Goal: Find specific page/section: Find specific page/section

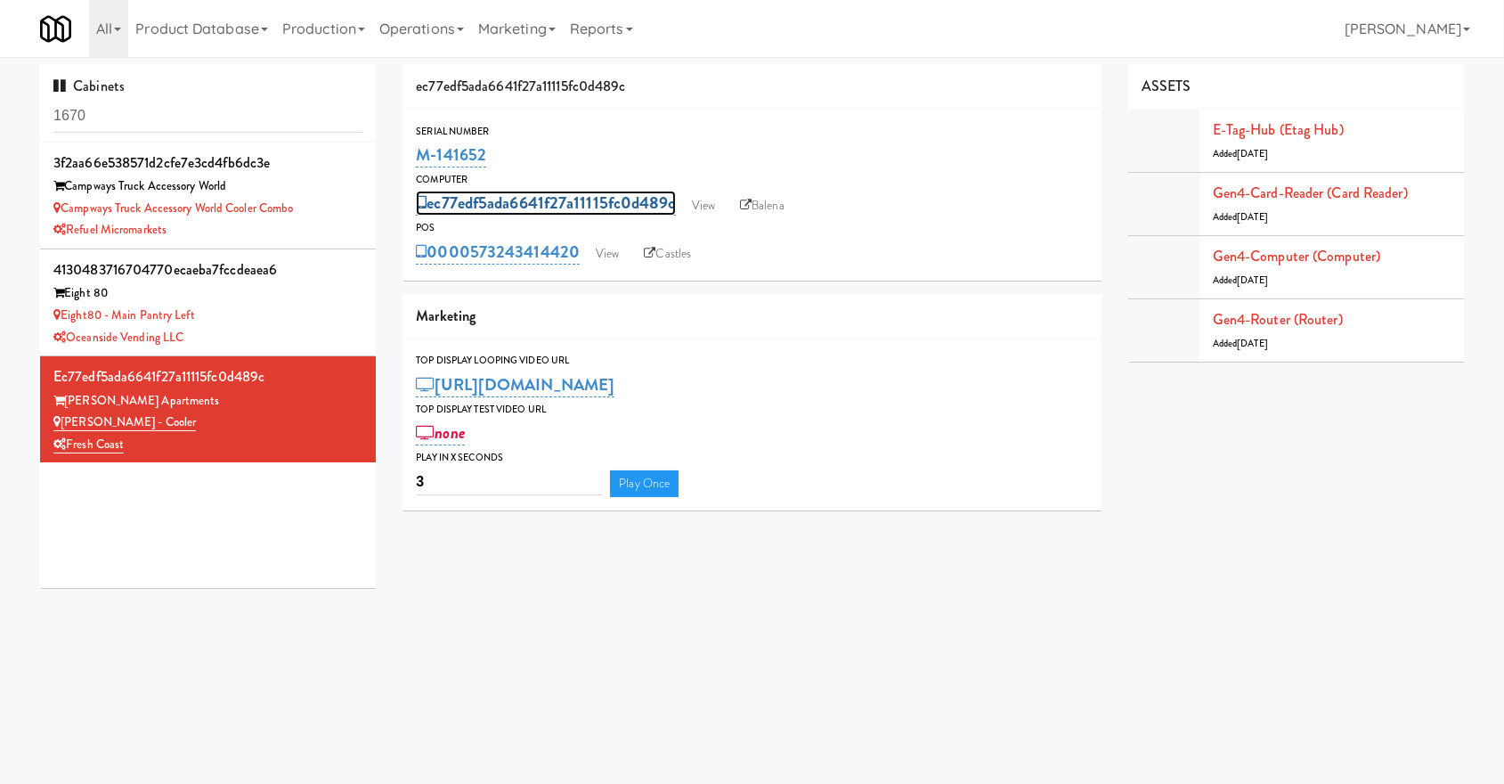
click at [598, 206] on link "ec77edf5ada6641f27a11115fc0d489c" at bounding box center [545, 203] width 259 height 25
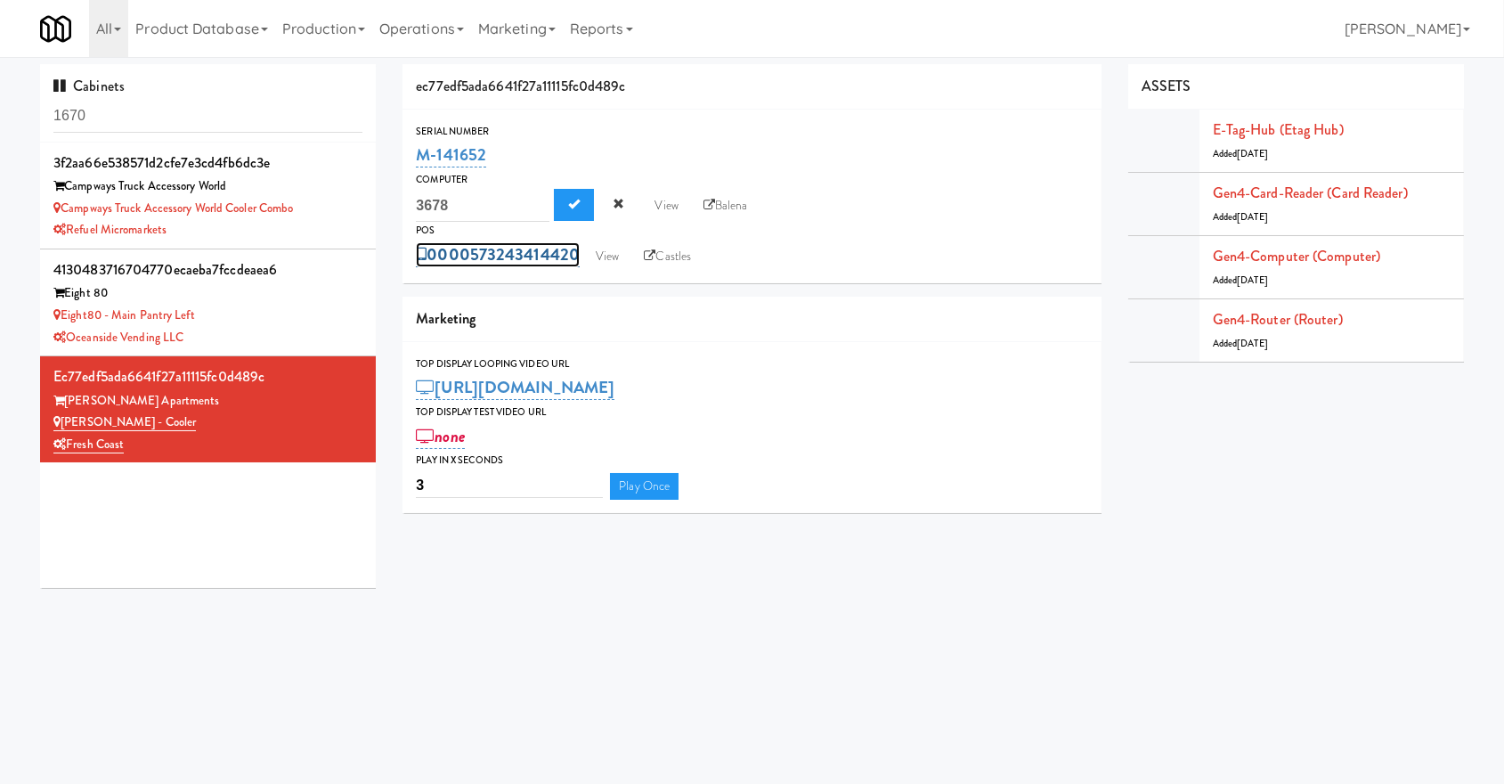
click at [548, 247] on link "0000573243414420" at bounding box center [498, 254] width 164 height 25
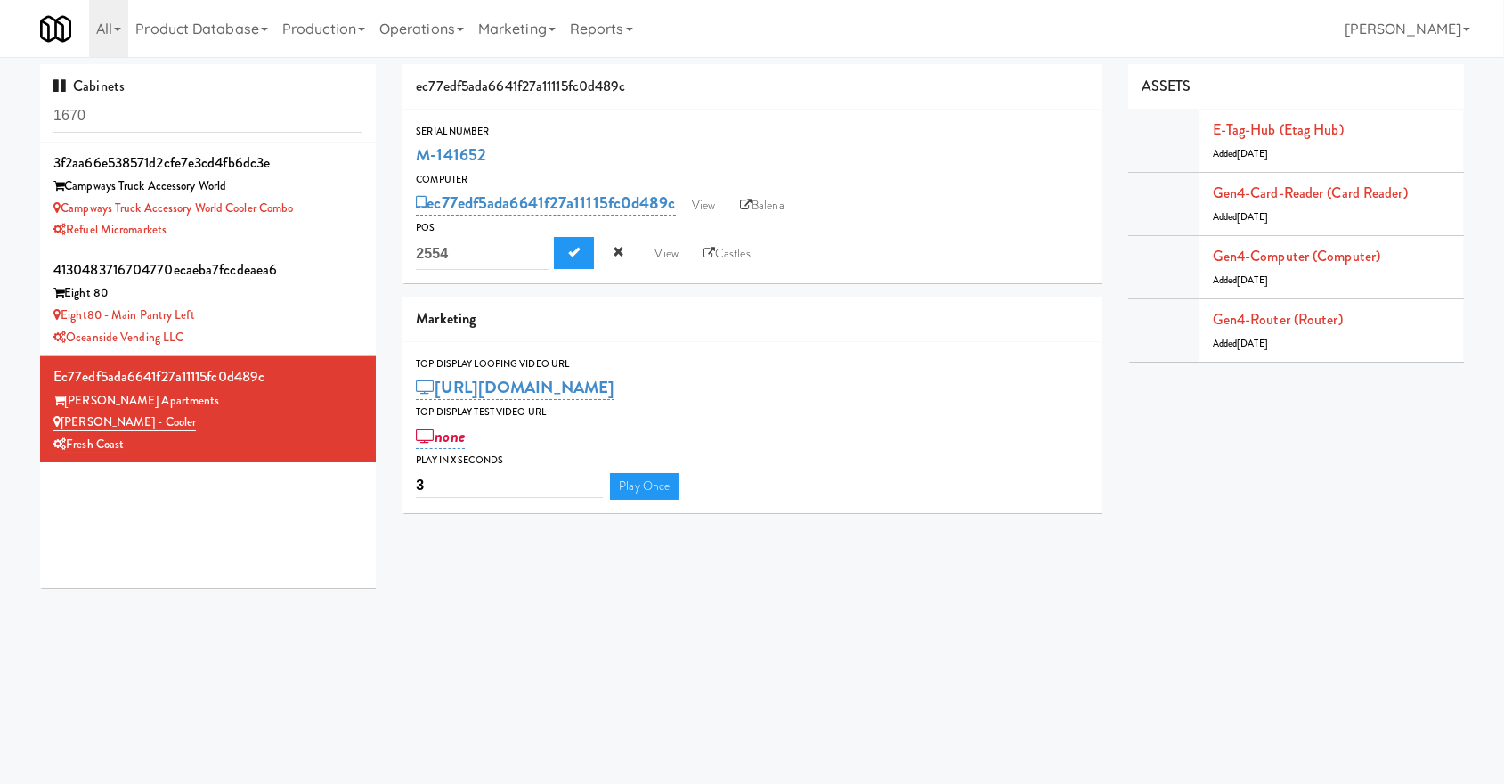
click at [554, 301] on div "Marketing" at bounding box center [752, 319] width 699 height 45
click at [705, 199] on link "View" at bounding box center [703, 205] width 41 height 27
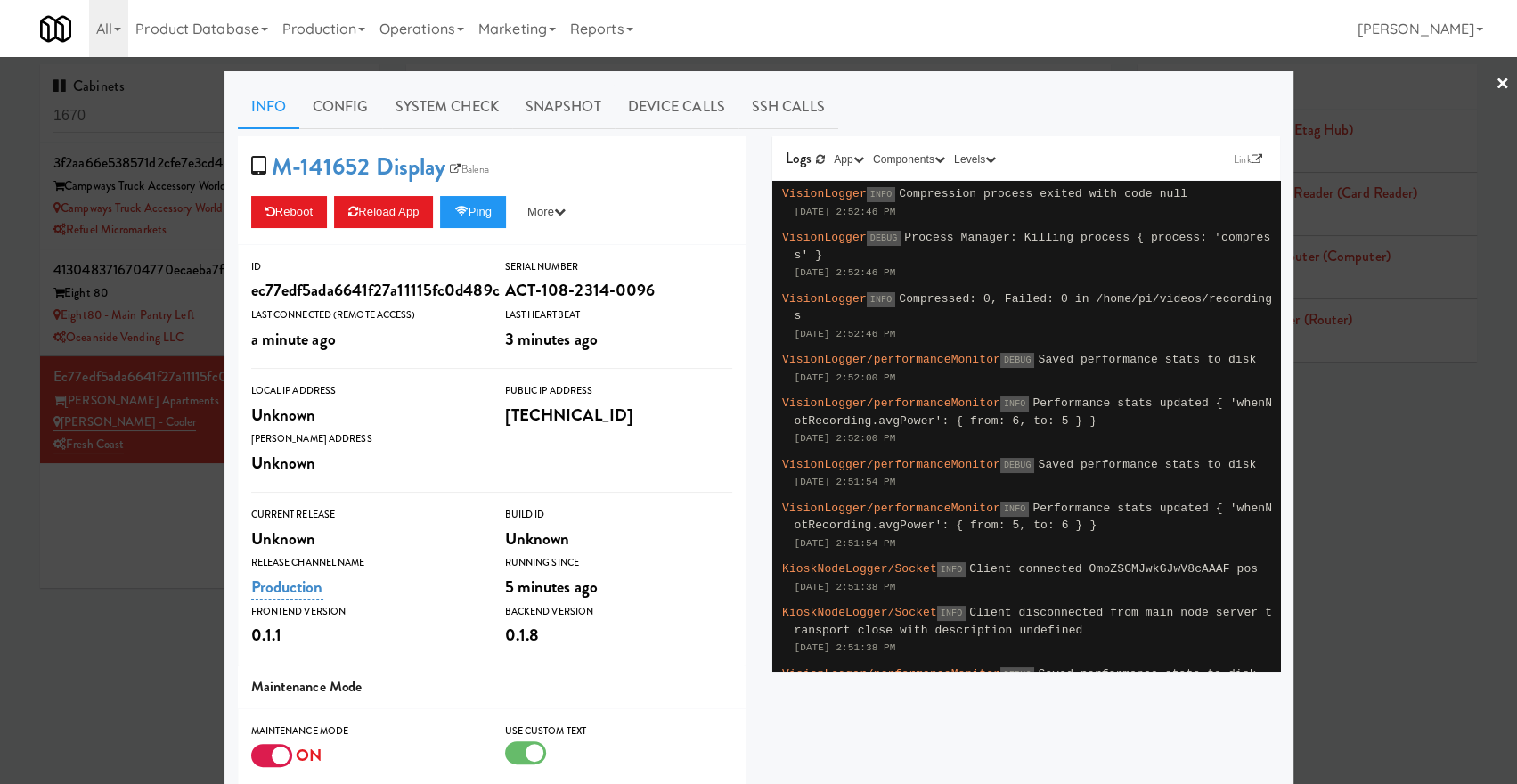
click at [1495, 78] on link "×" at bounding box center [1502, 84] width 14 height 55
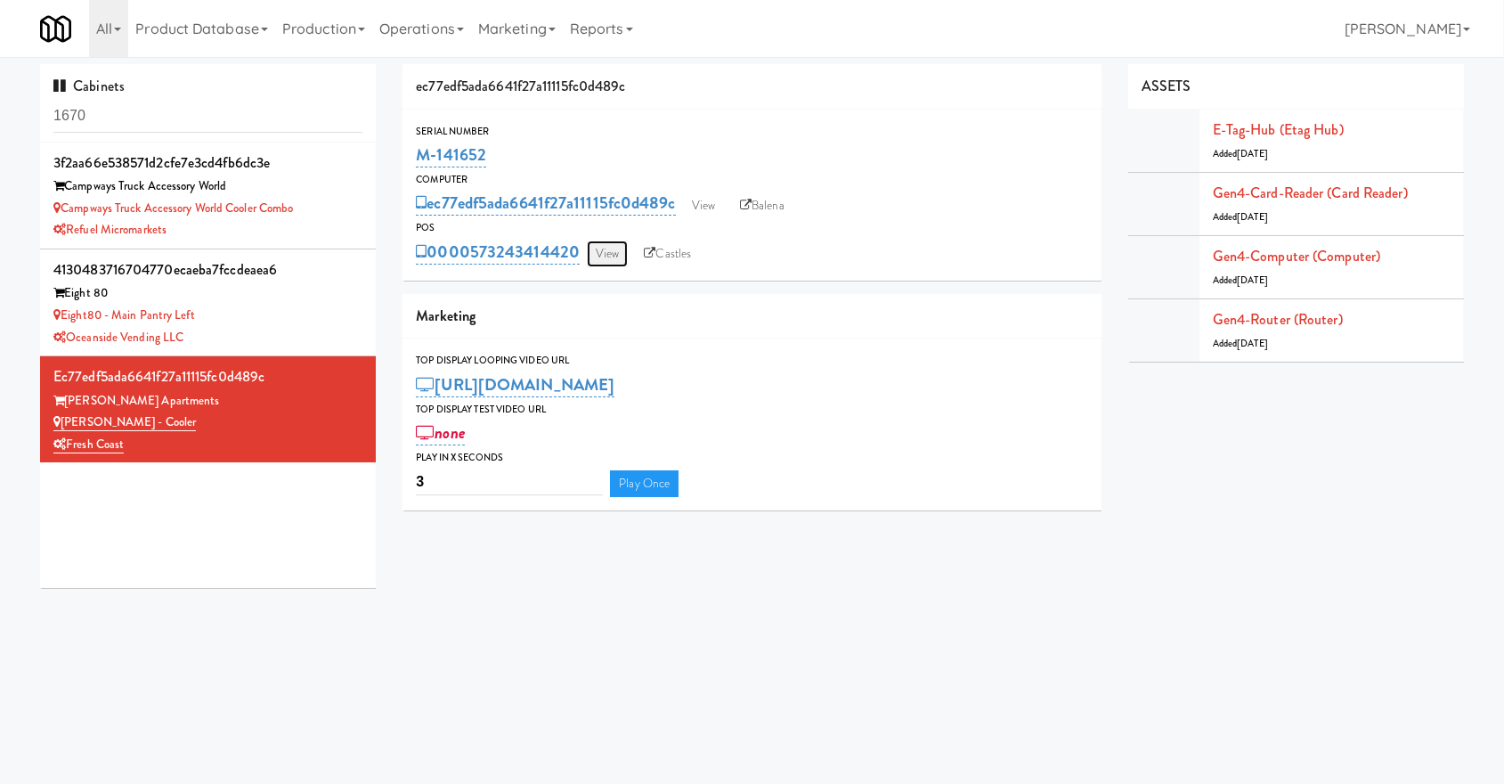
click at [607, 254] on link "View" at bounding box center [607, 253] width 41 height 27
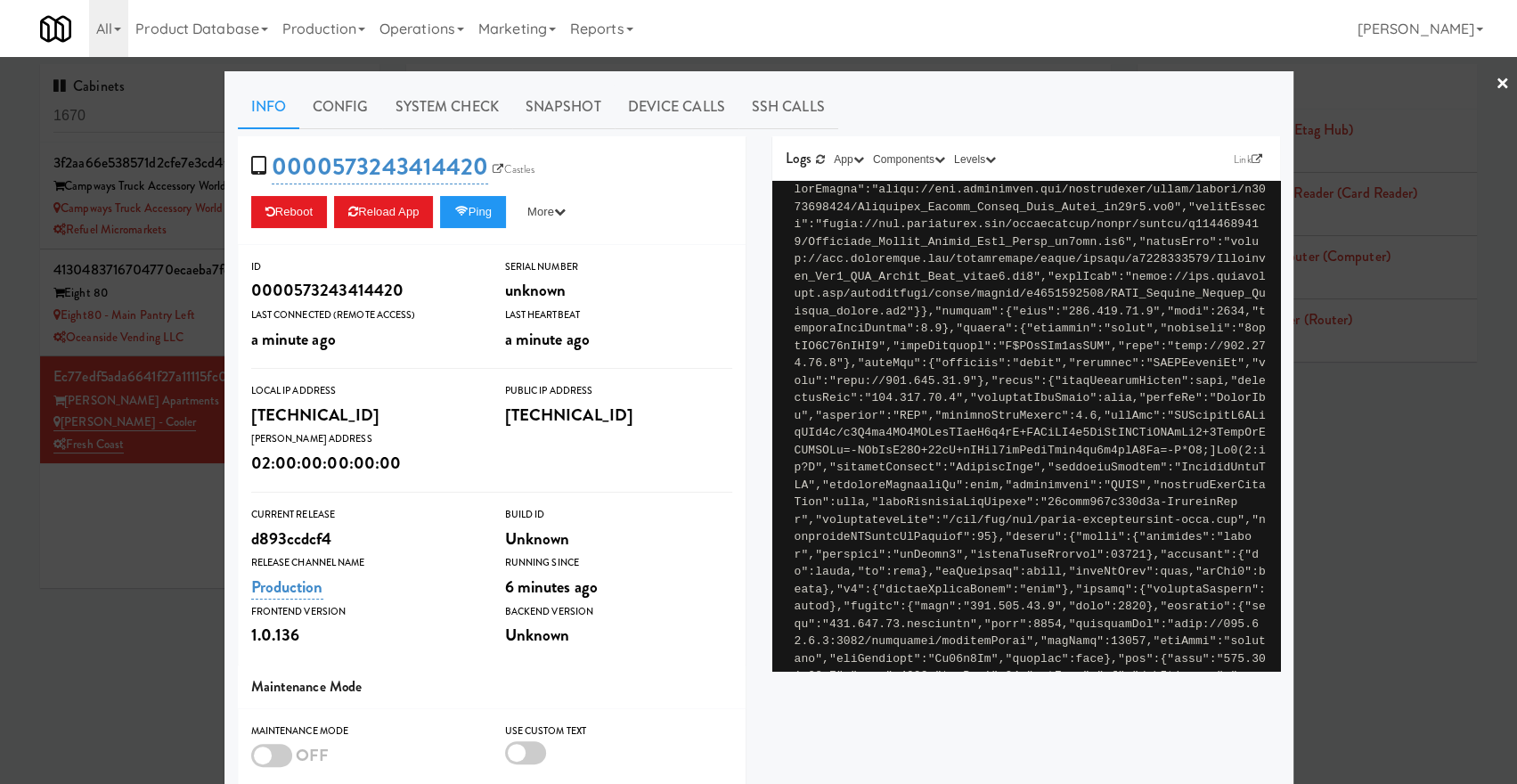
scroll to position [5487, 0]
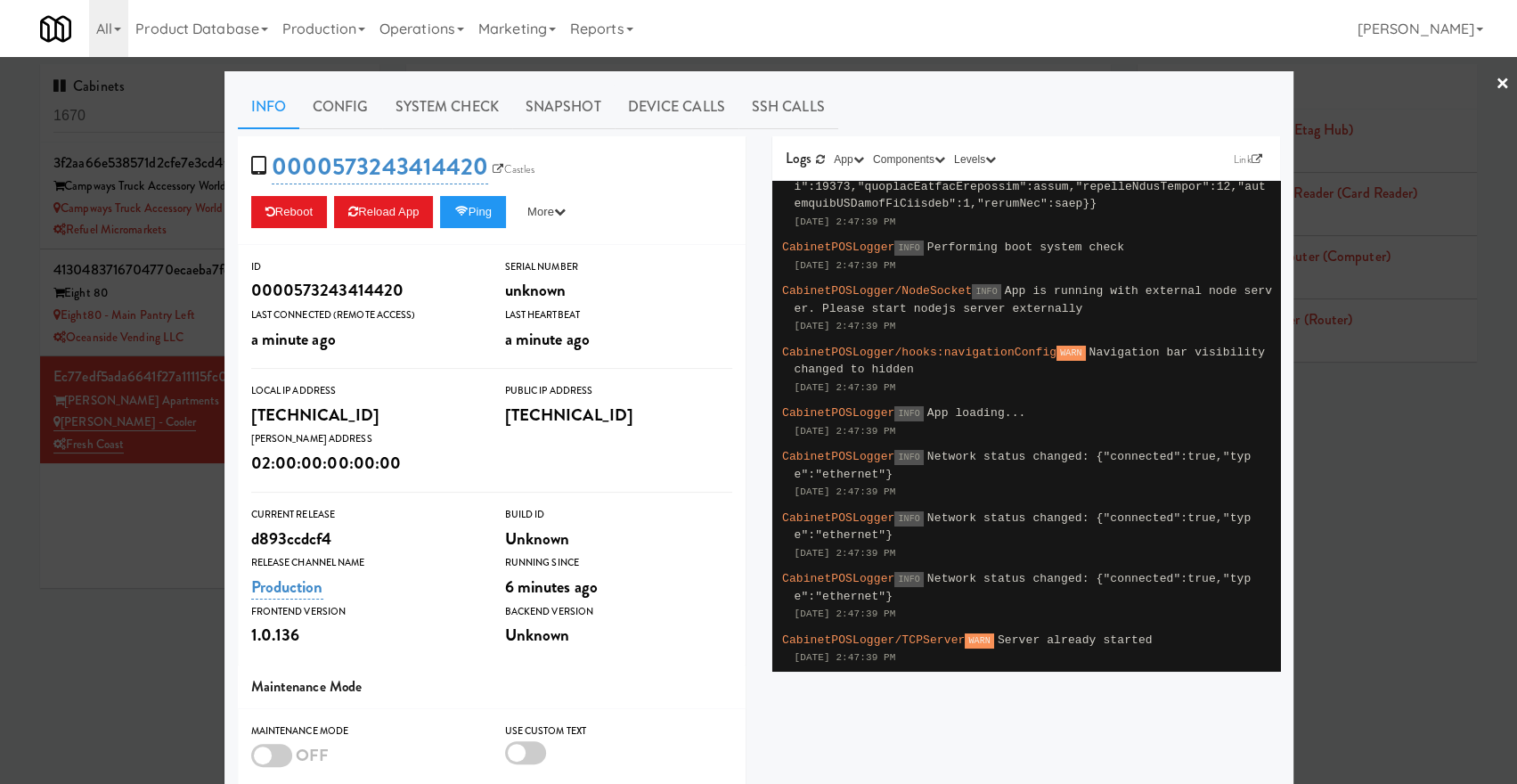
click at [1483, 281] on div at bounding box center [758, 392] width 1517 height 784
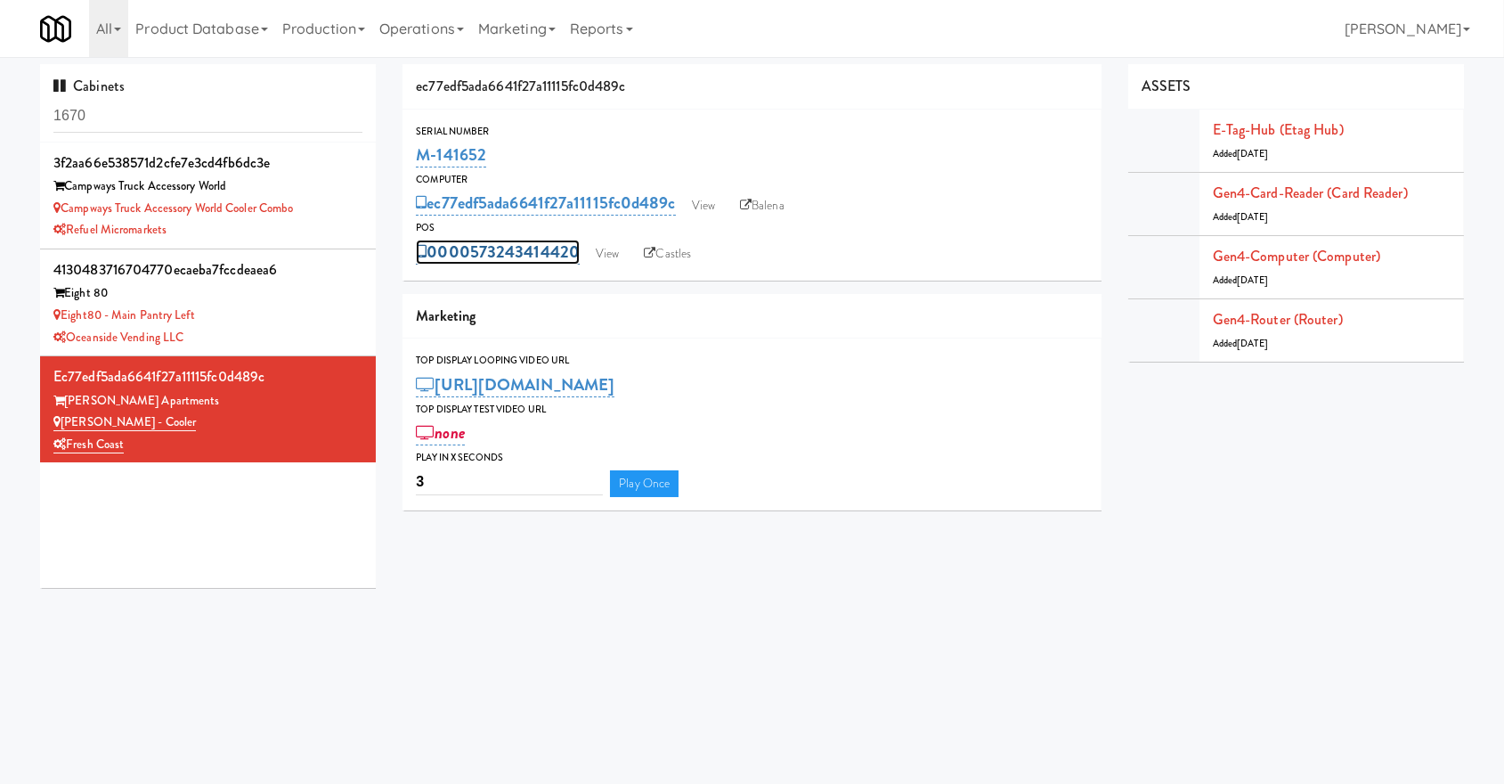
click at [560, 255] on link "0000573243414420" at bounding box center [498, 252] width 164 height 25
click at [531, 545] on div "Cabinets 1670 3f2aa66e538571d2cfe7e3cd4fb6dc3e Campways Truck Accessory World C…" at bounding box center [752, 332] width 1451 height 537
click at [617, 253] on link "View" at bounding box center [607, 253] width 41 height 27
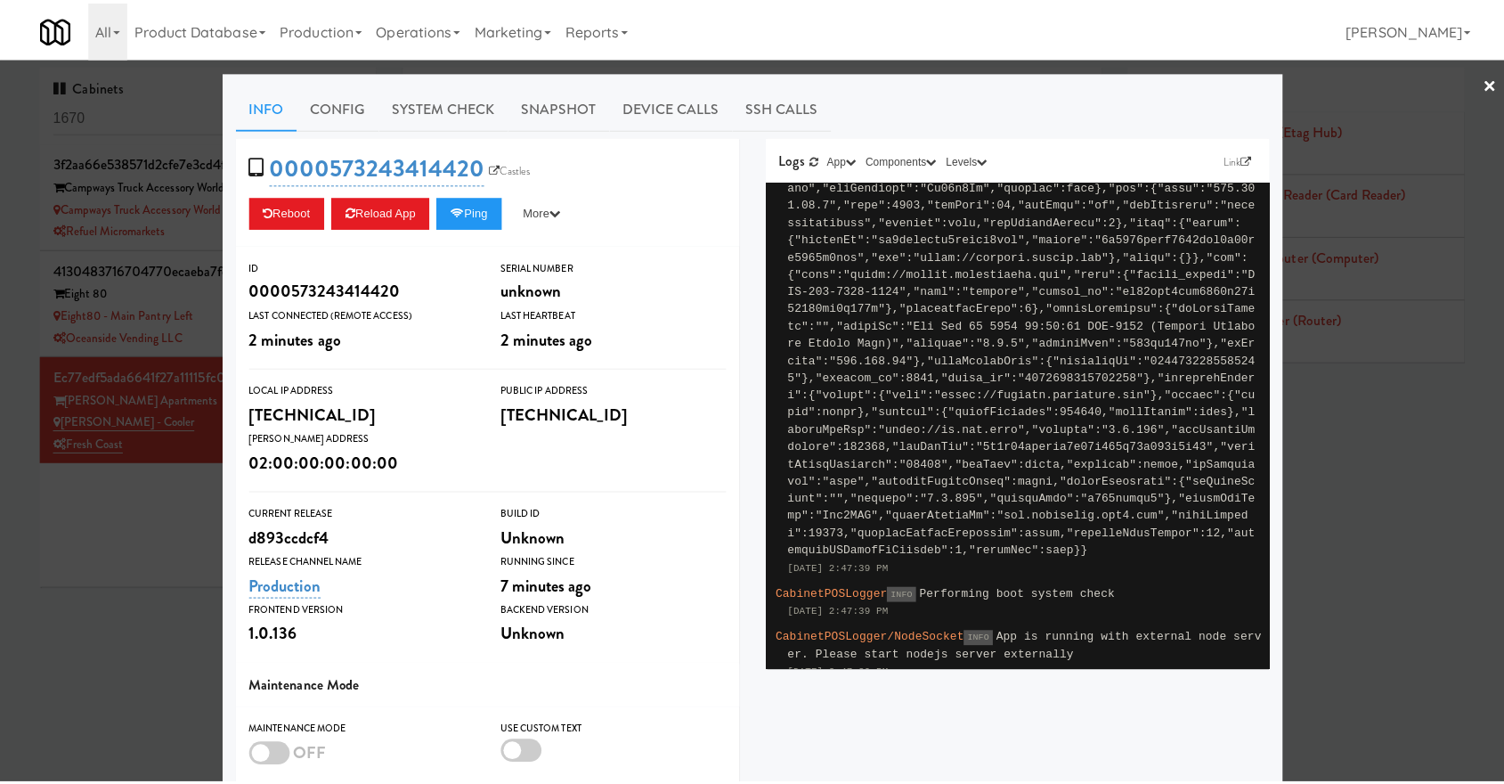
scroll to position [5487, 0]
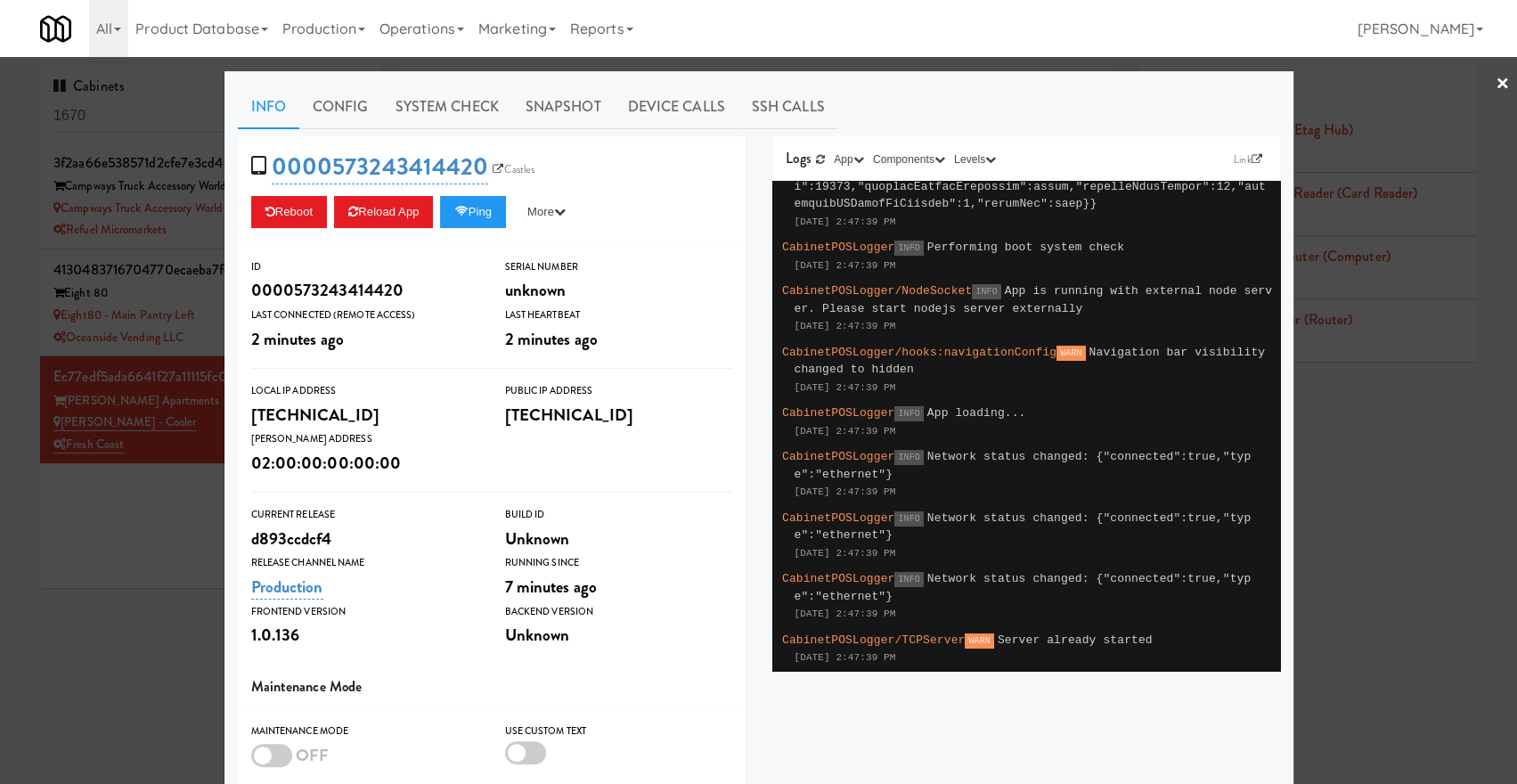
click at [1300, 393] on div at bounding box center [758, 392] width 1517 height 784
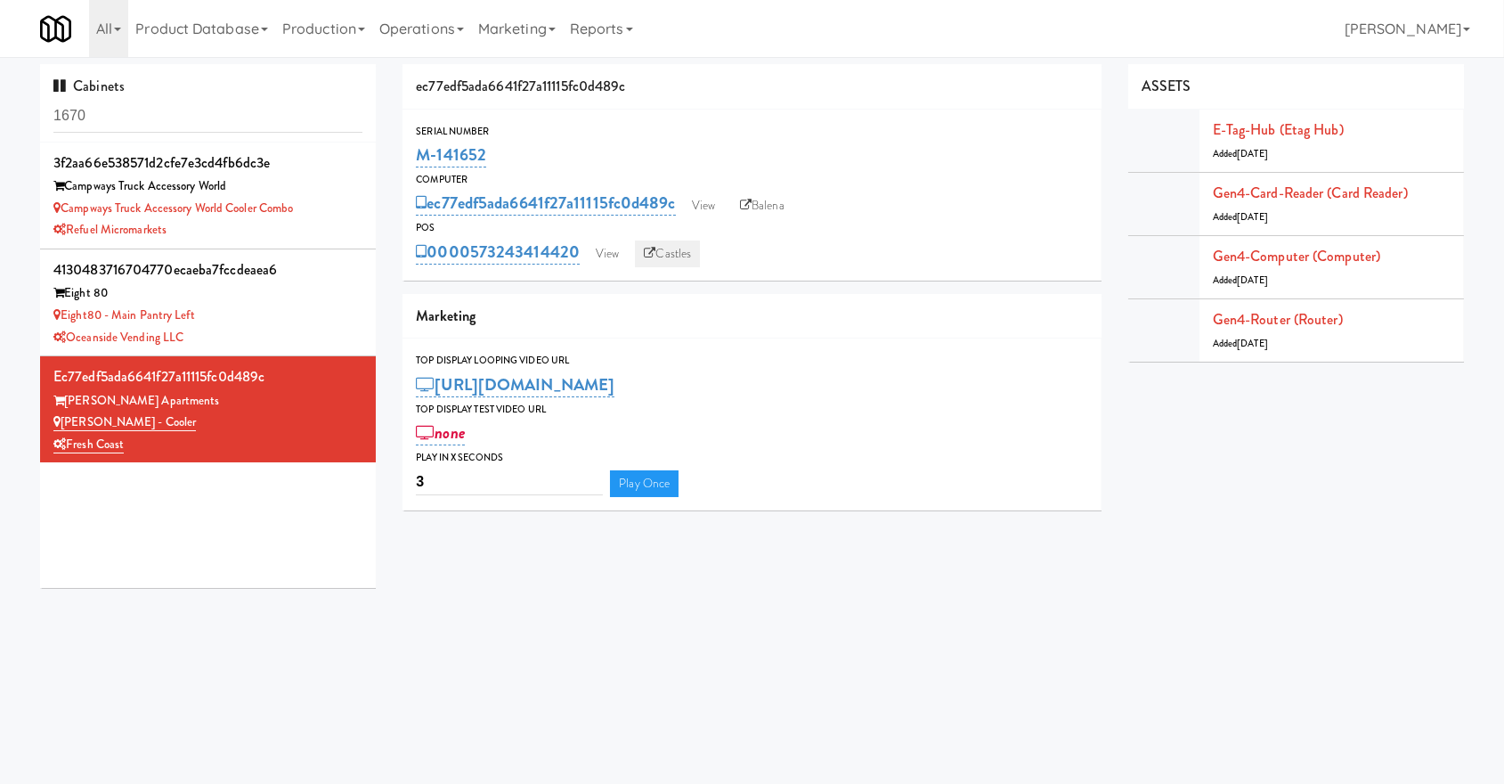
click at [682, 253] on link "Castles" at bounding box center [667, 253] width 65 height 27
click at [568, 253] on link "0000573243414420" at bounding box center [498, 252] width 164 height 25
click at [563, 304] on div "Marketing" at bounding box center [752, 319] width 699 height 45
click at [535, 258] on link "0000573243414420" at bounding box center [498, 252] width 164 height 25
click at [569, 310] on div "Marketing" at bounding box center [752, 319] width 699 height 45
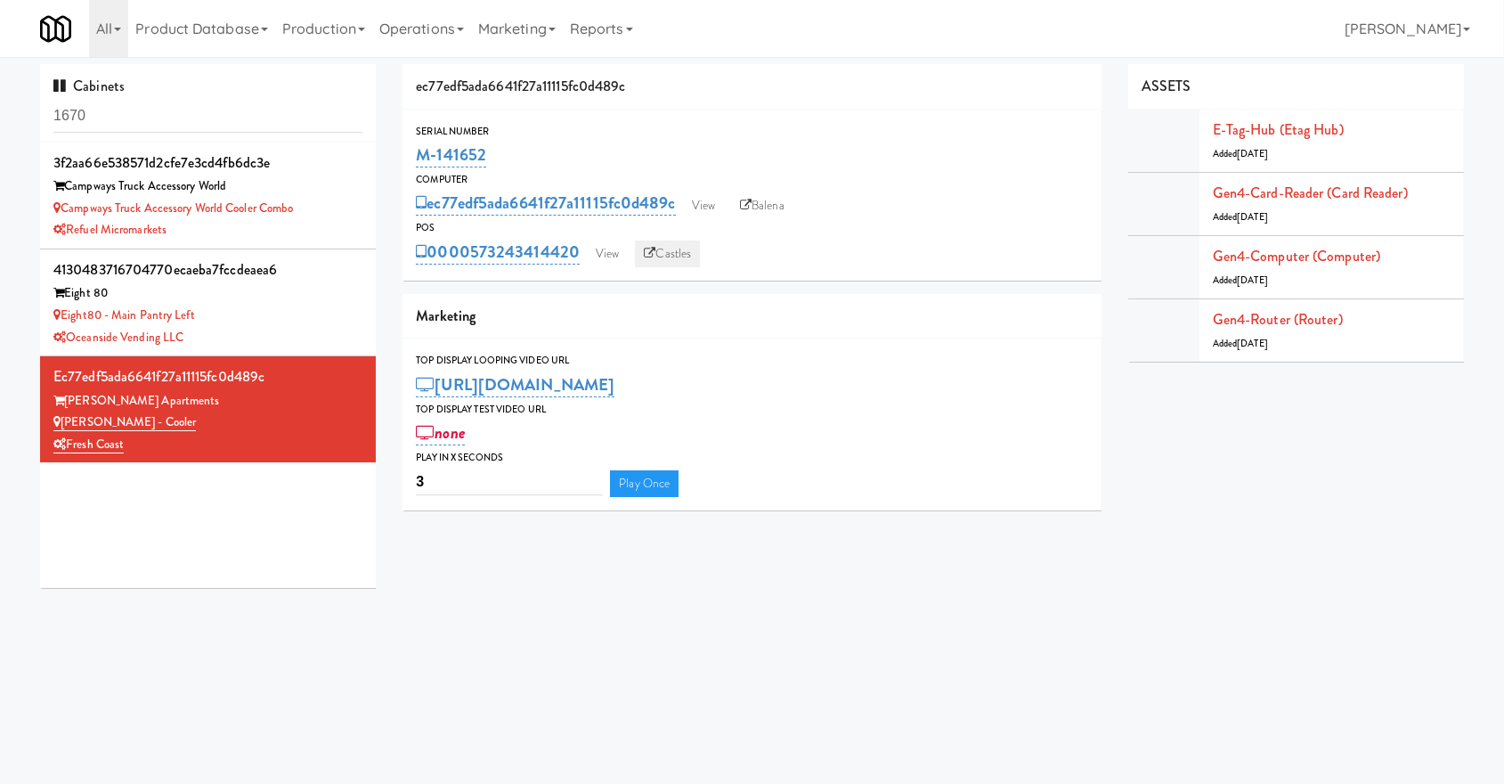
click at [672, 248] on link "Castles" at bounding box center [667, 253] width 65 height 27
click at [304, 112] on input "1670" at bounding box center [207, 116] width 309 height 33
paste input "091491"
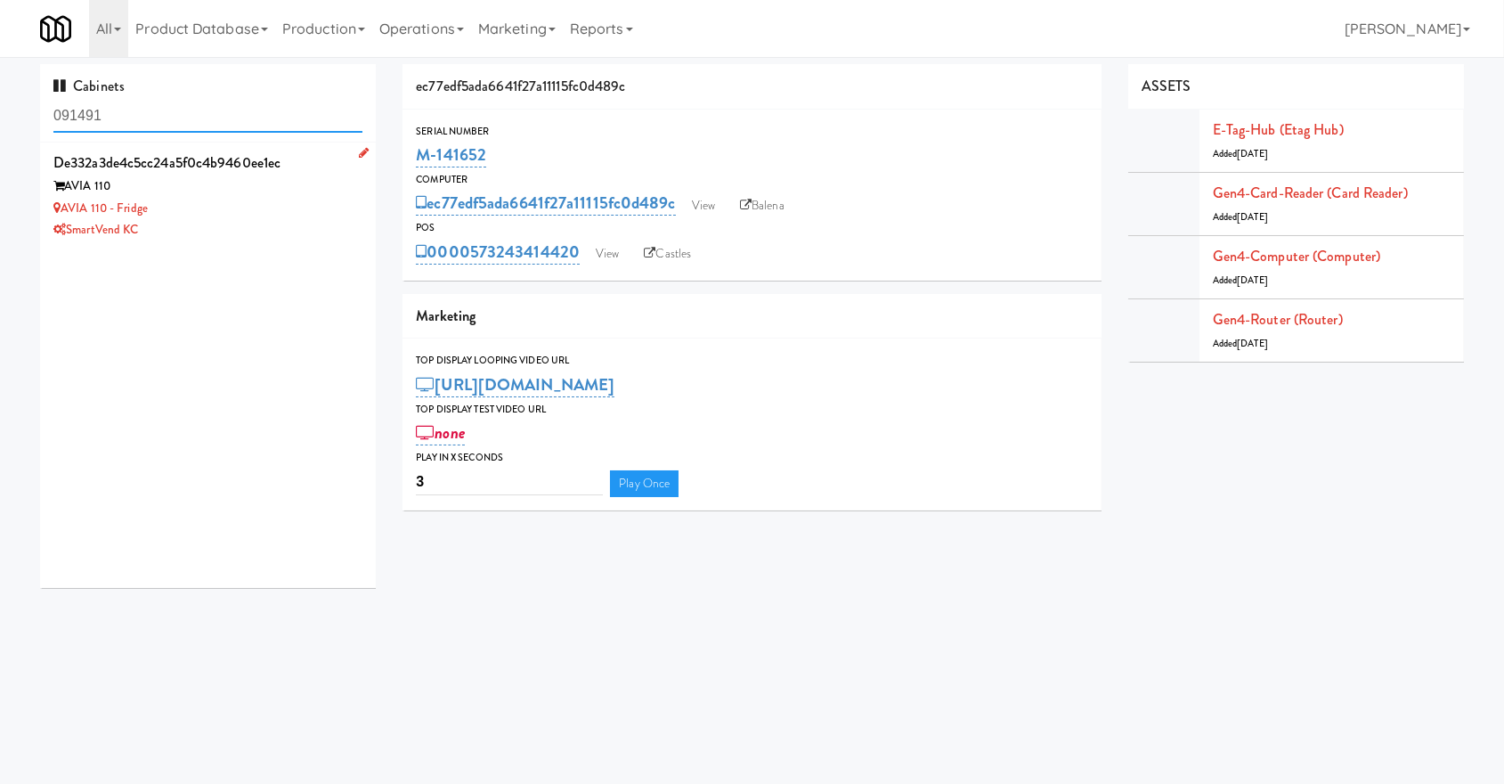
type input "091491"
click at [246, 201] on div "AVIA 110 - Fridge" at bounding box center [207, 209] width 309 height 22
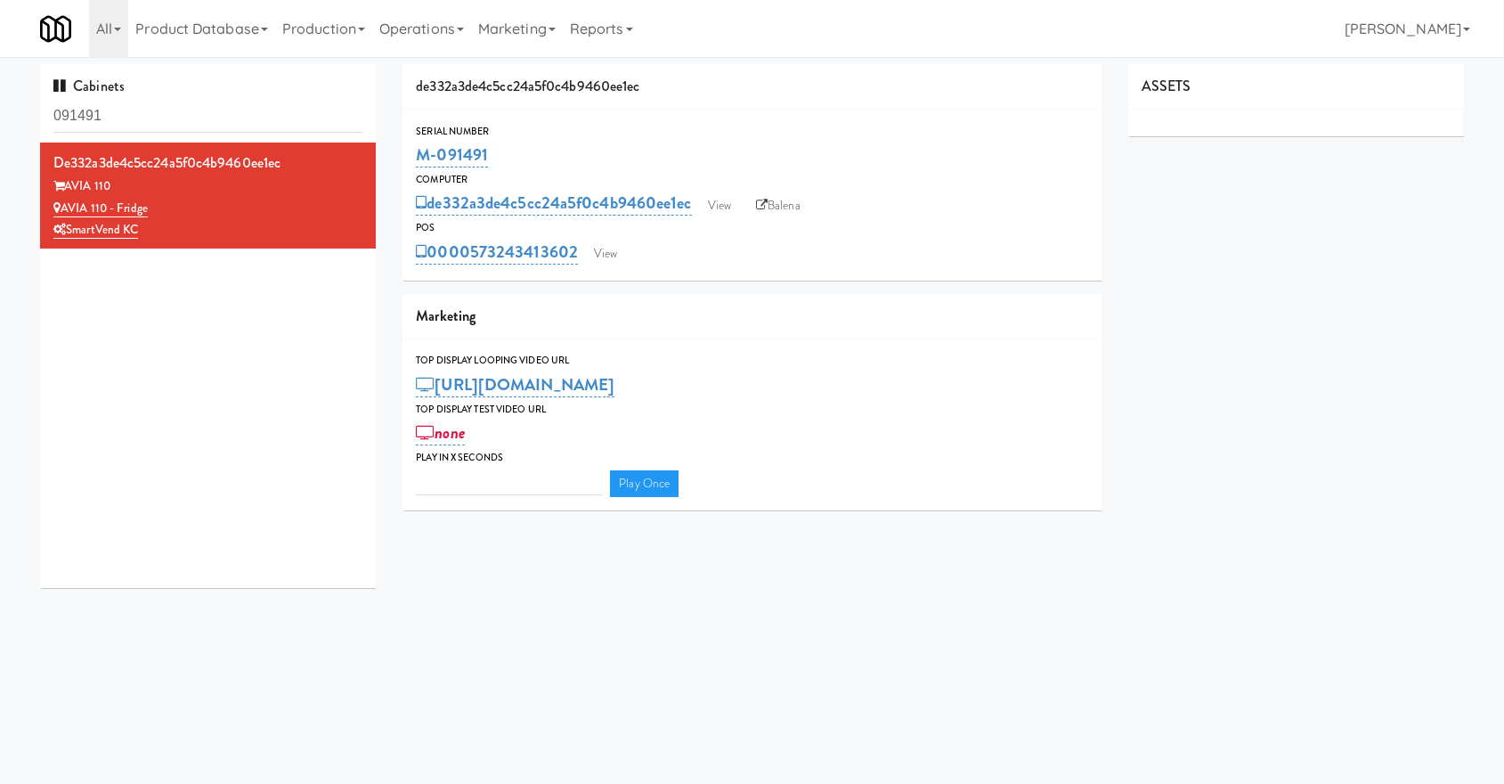
type input "3"
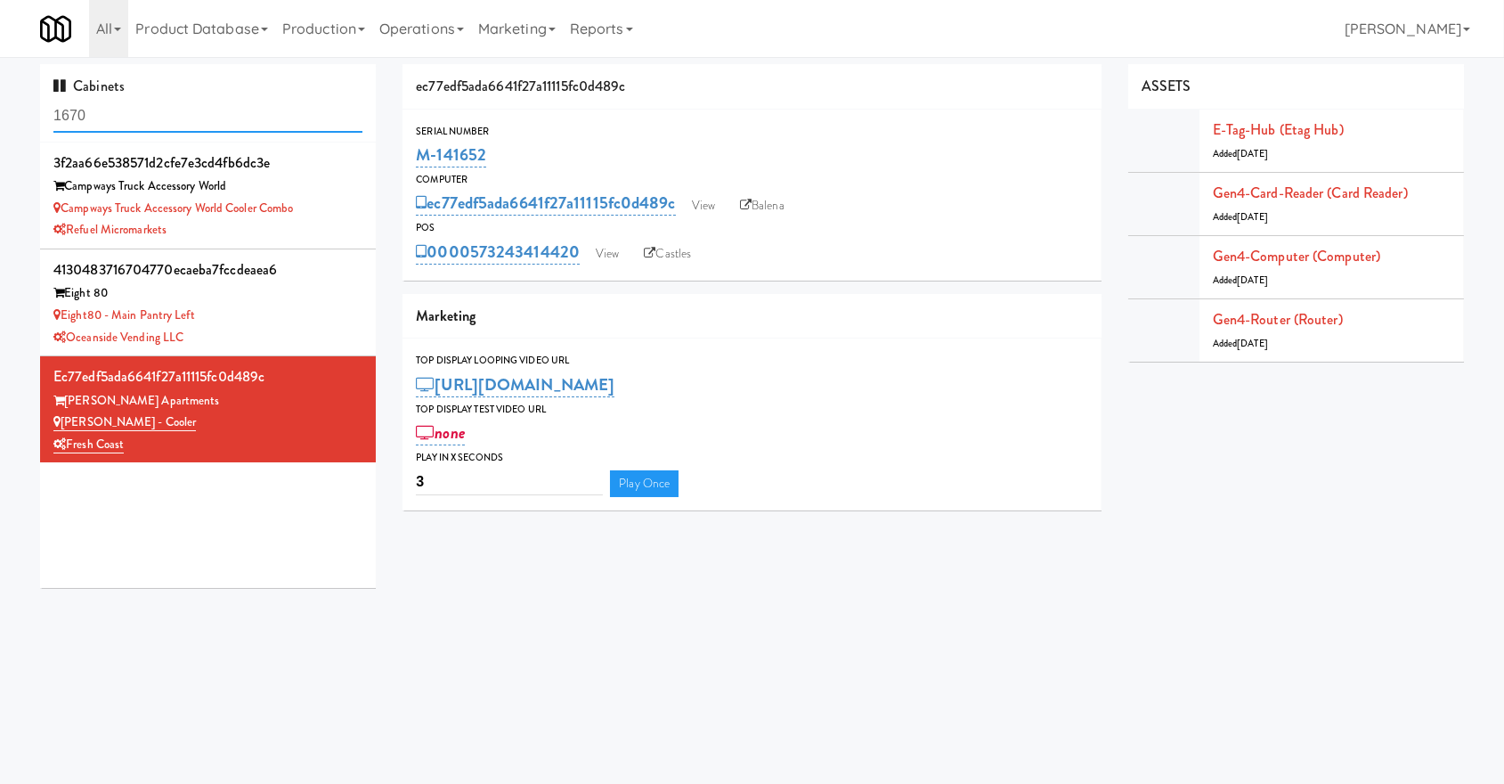
click at [200, 123] on input "1670" at bounding box center [207, 116] width 309 height 33
paste input "00057324341442"
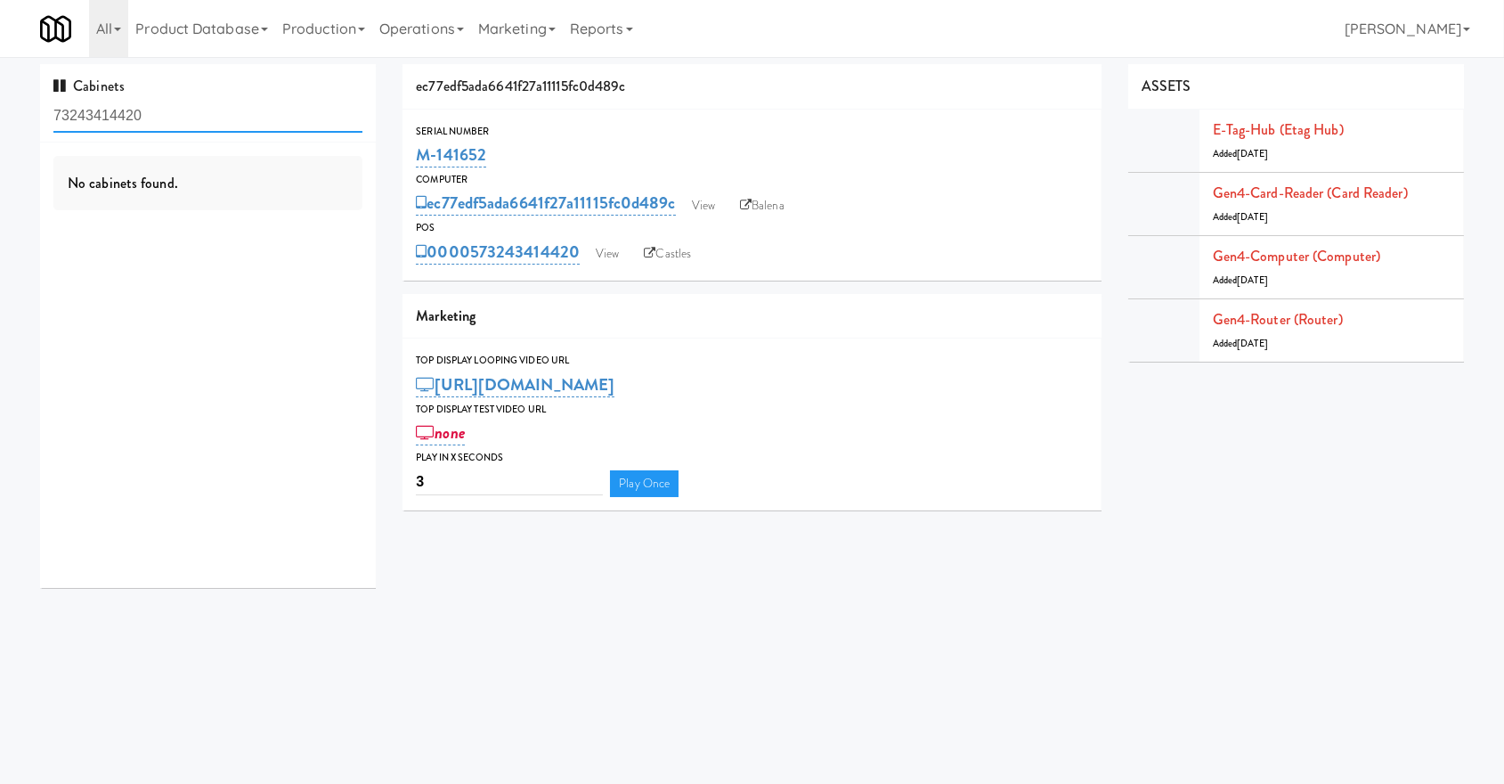
type input "73243414420"
click at [450, 31] on link "Operations" at bounding box center [421, 28] width 99 height 57
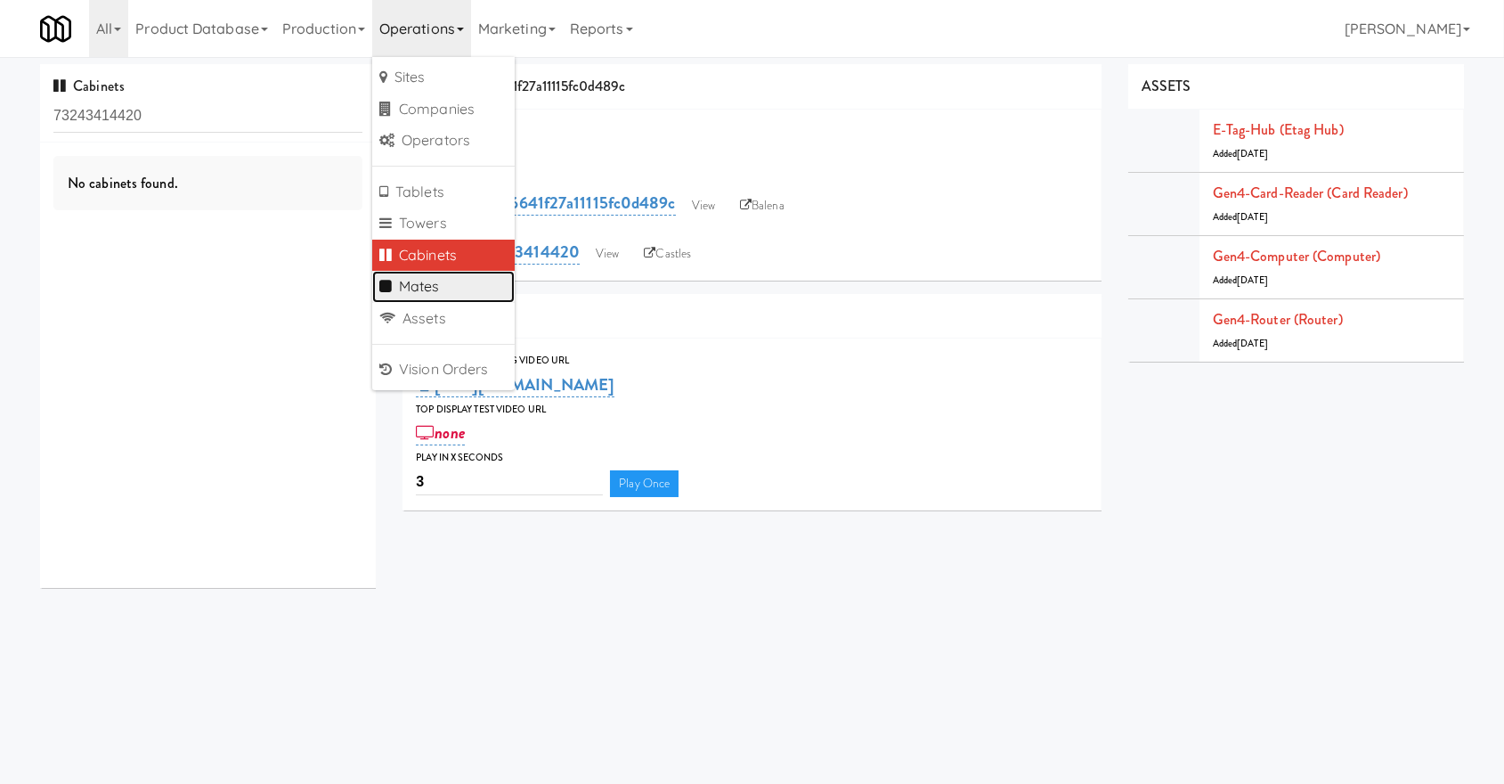
click at [410, 294] on link "Mates" at bounding box center [443, 287] width 143 height 32
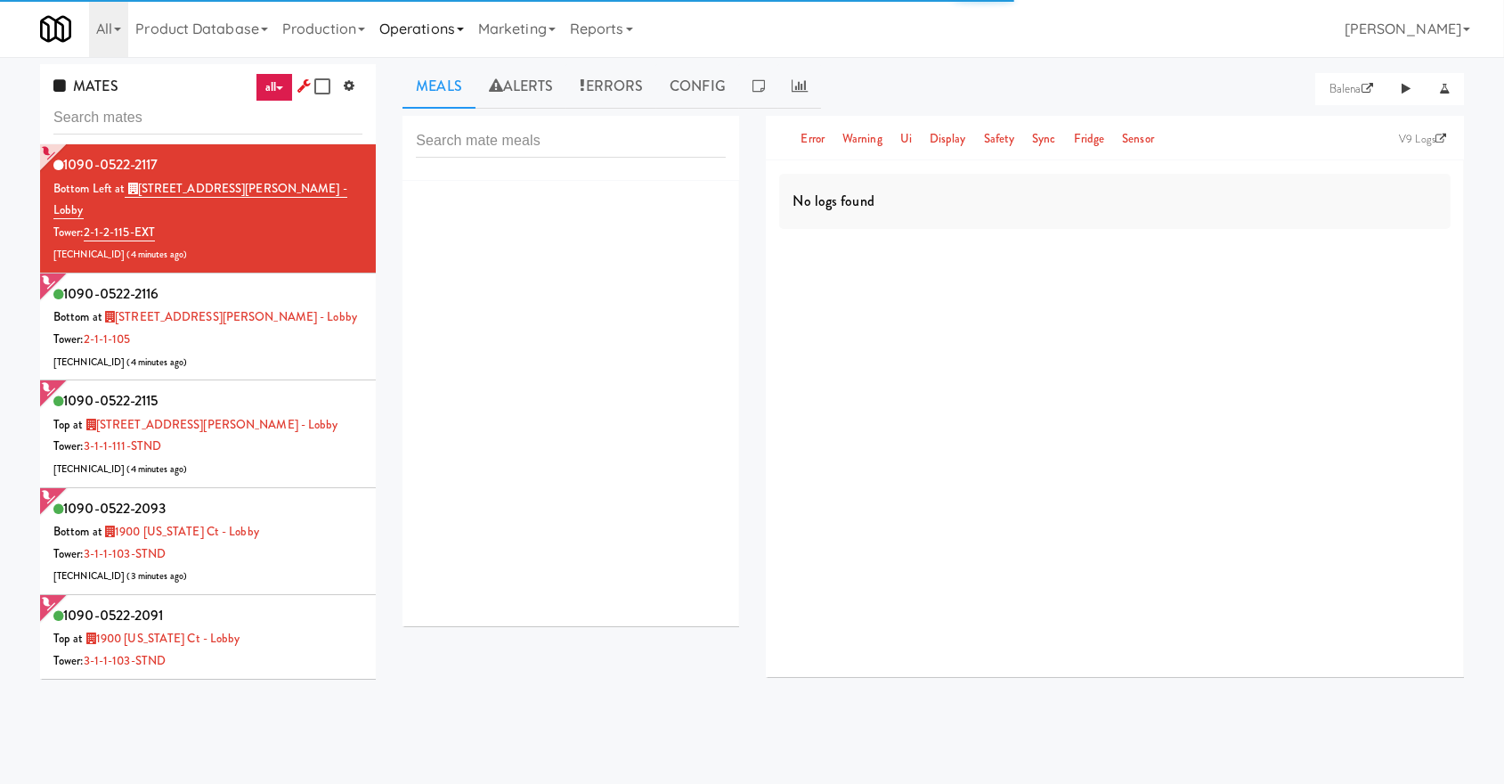
scroll to position [56, 0]
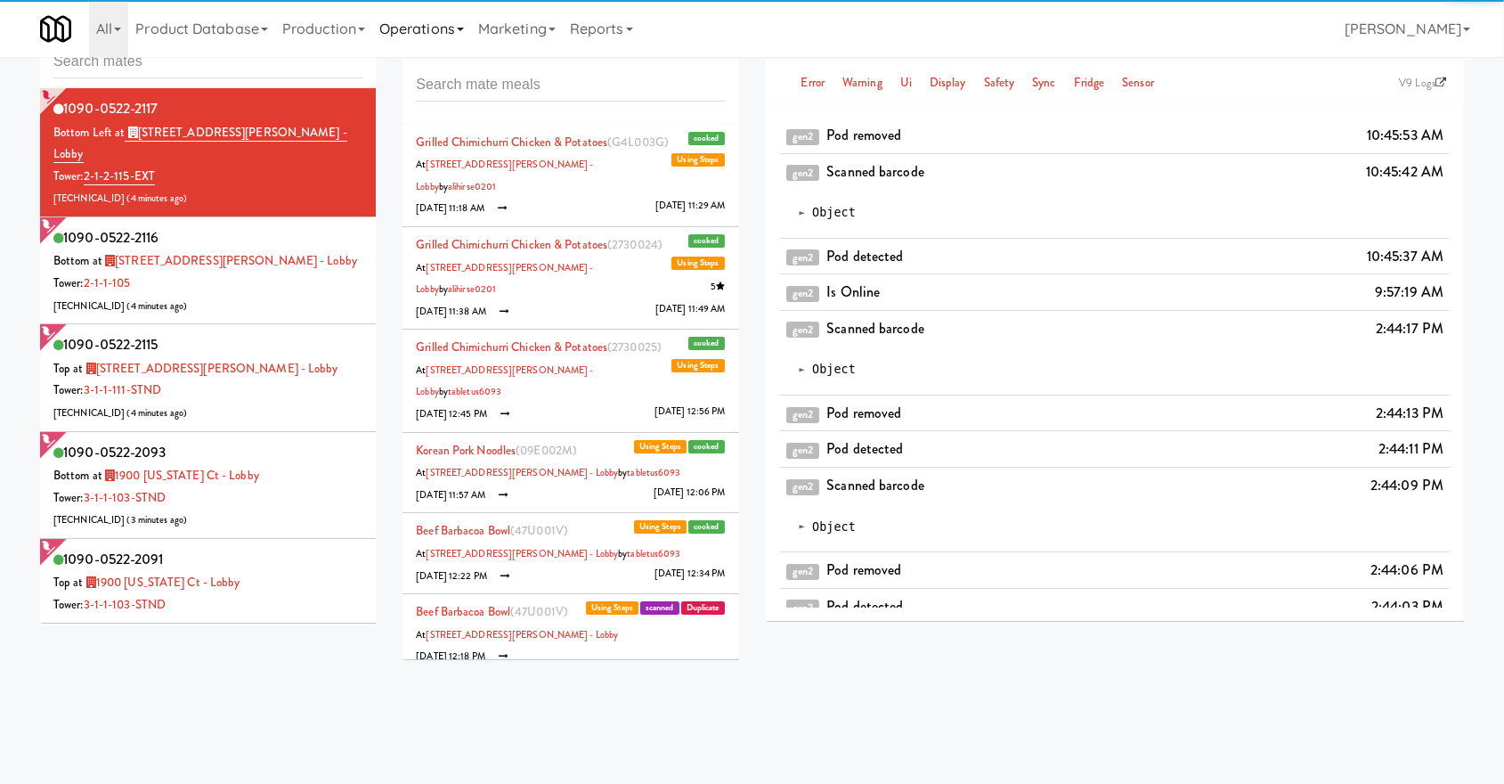
click at [417, 42] on link "Operations" at bounding box center [421, 28] width 99 height 57
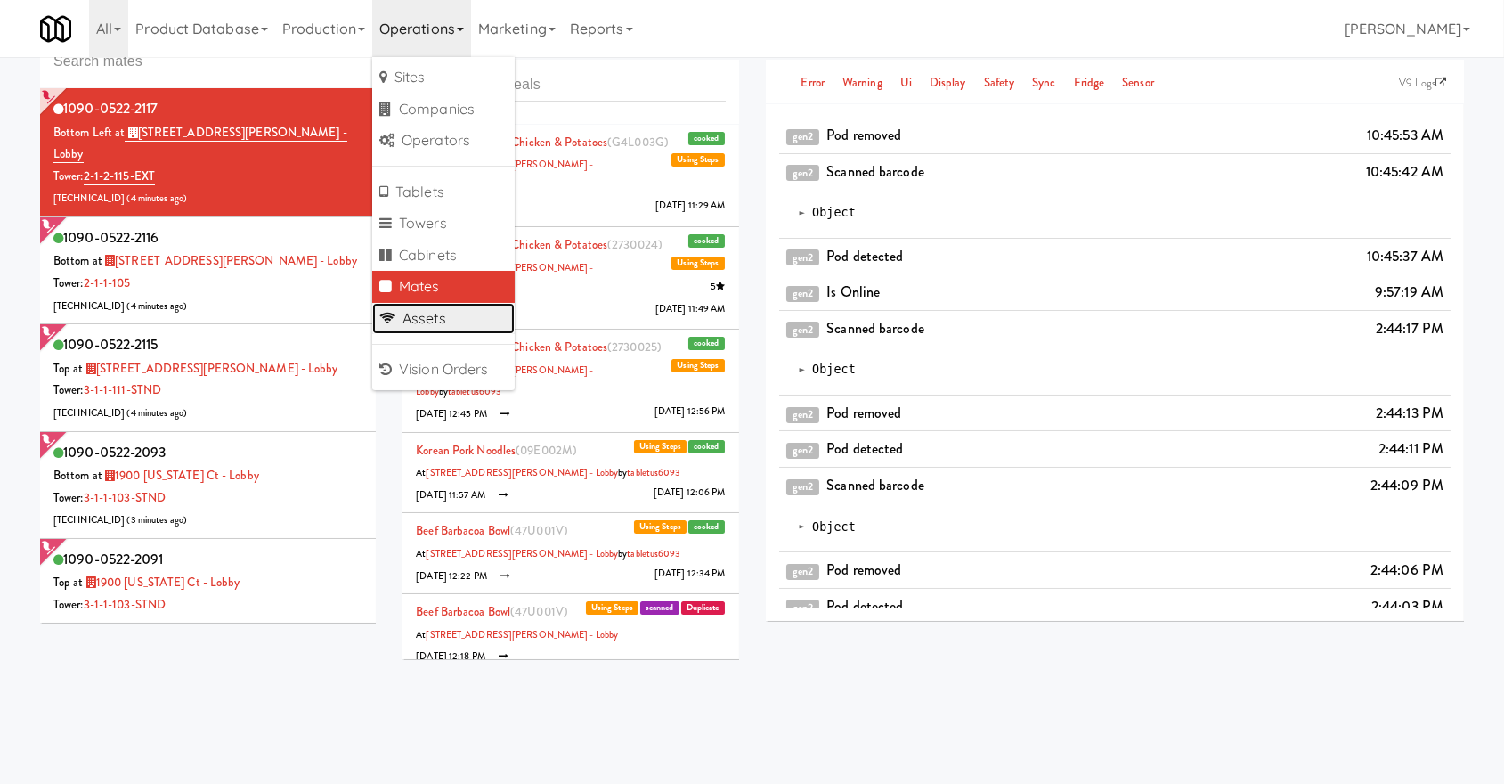
click at [436, 315] on link "Assets" at bounding box center [443, 319] width 143 height 32
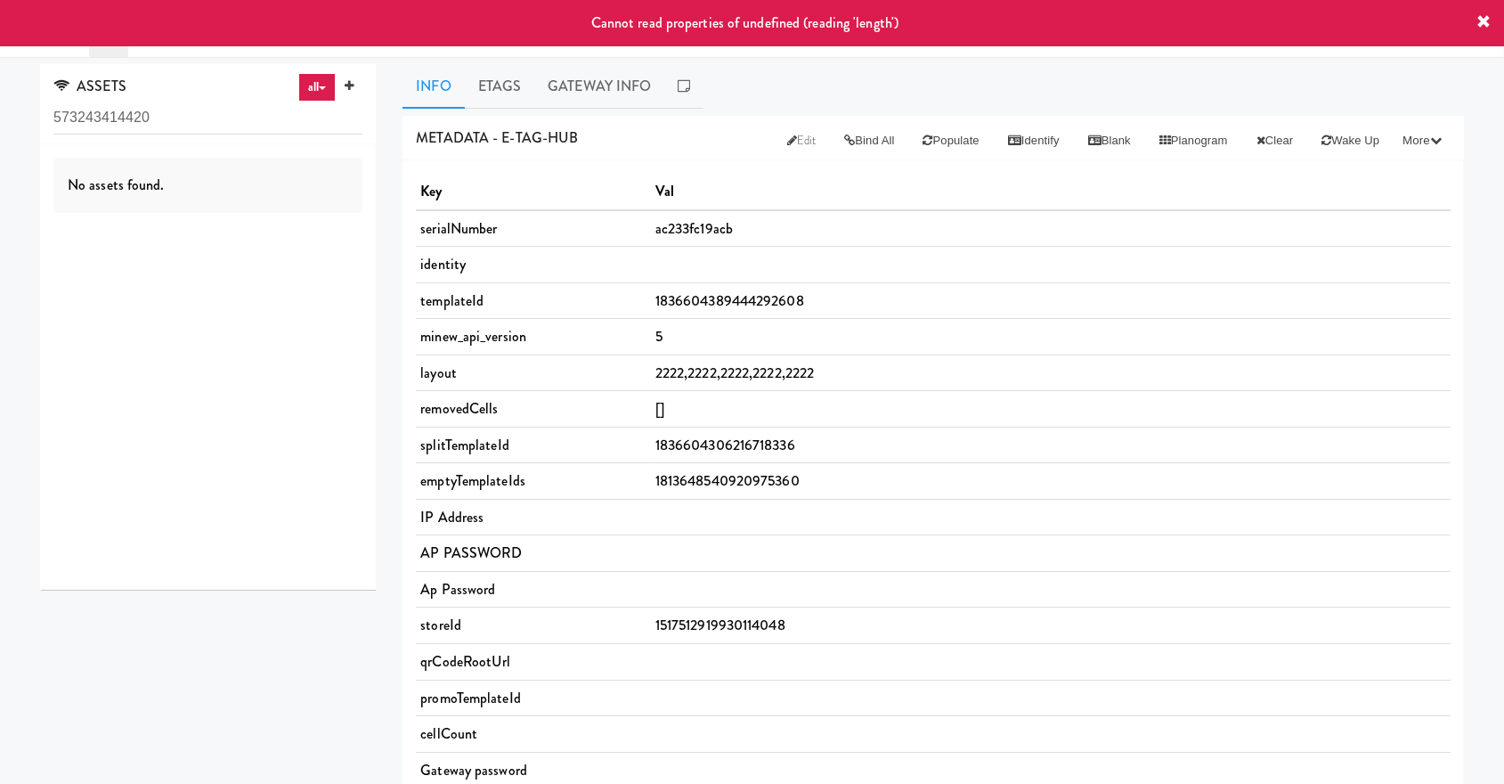
type input "573243414420"
click at [248, 128] on input "573243414420" at bounding box center [207, 118] width 309 height 33
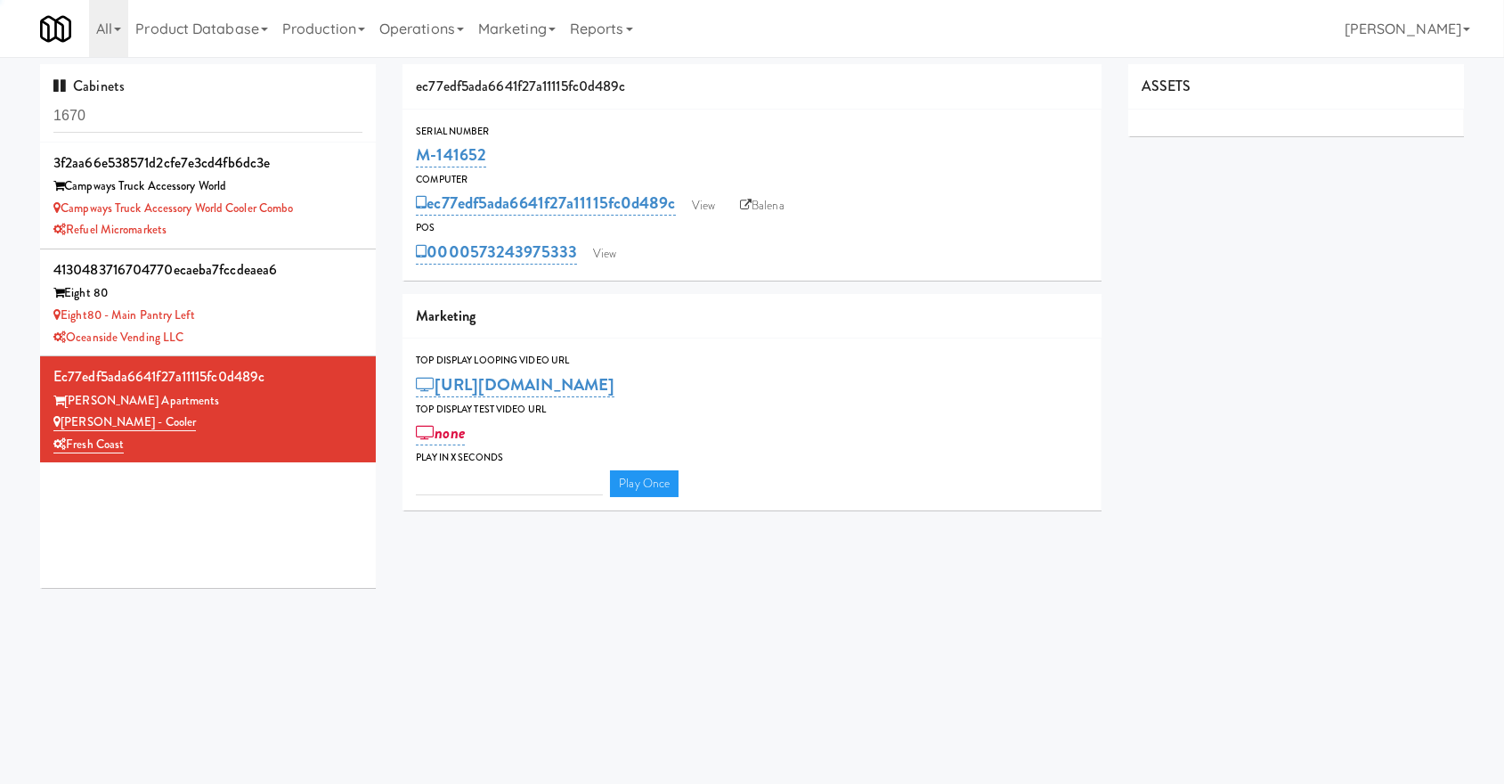
type input "3"
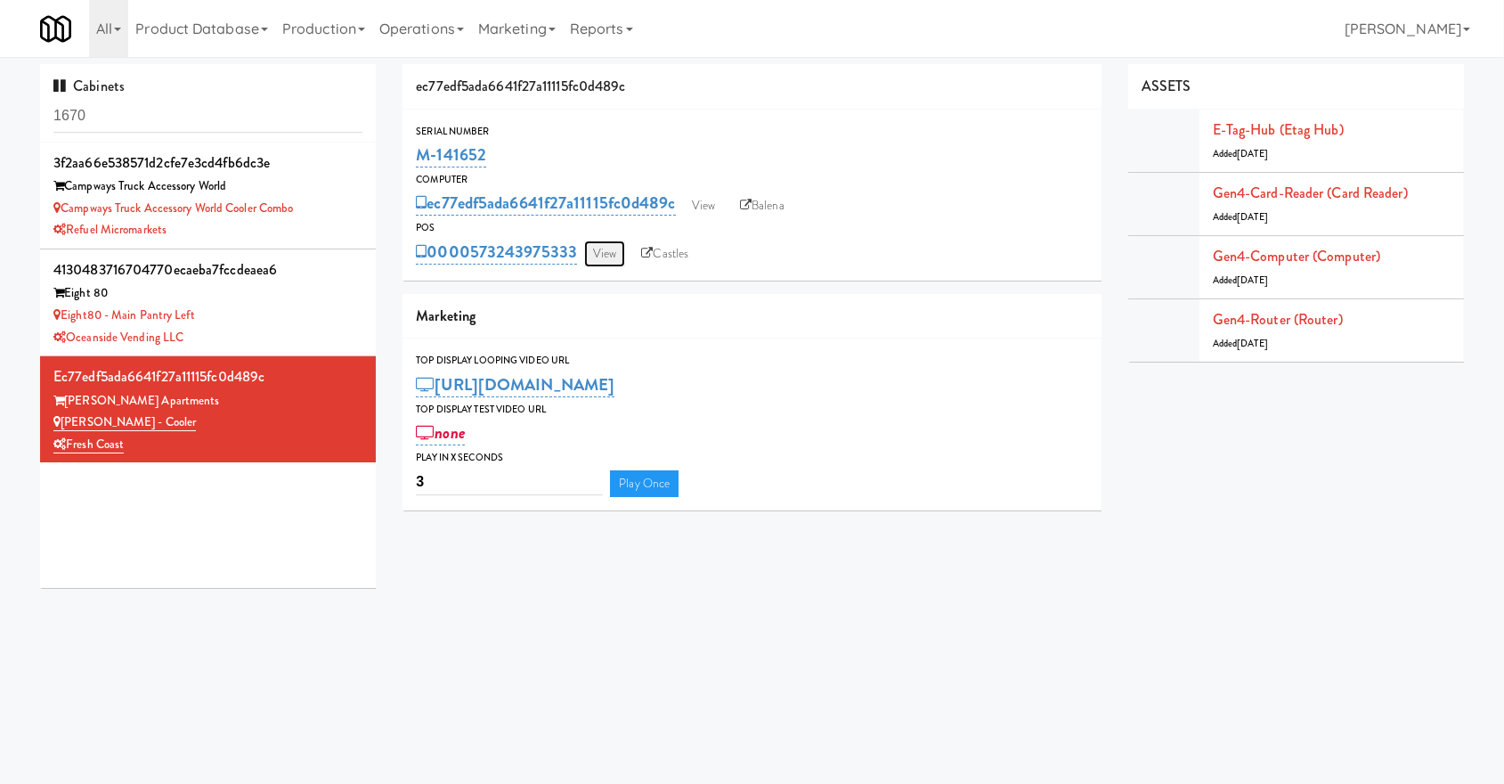
click at [608, 255] on link "View" at bounding box center [604, 253] width 41 height 27
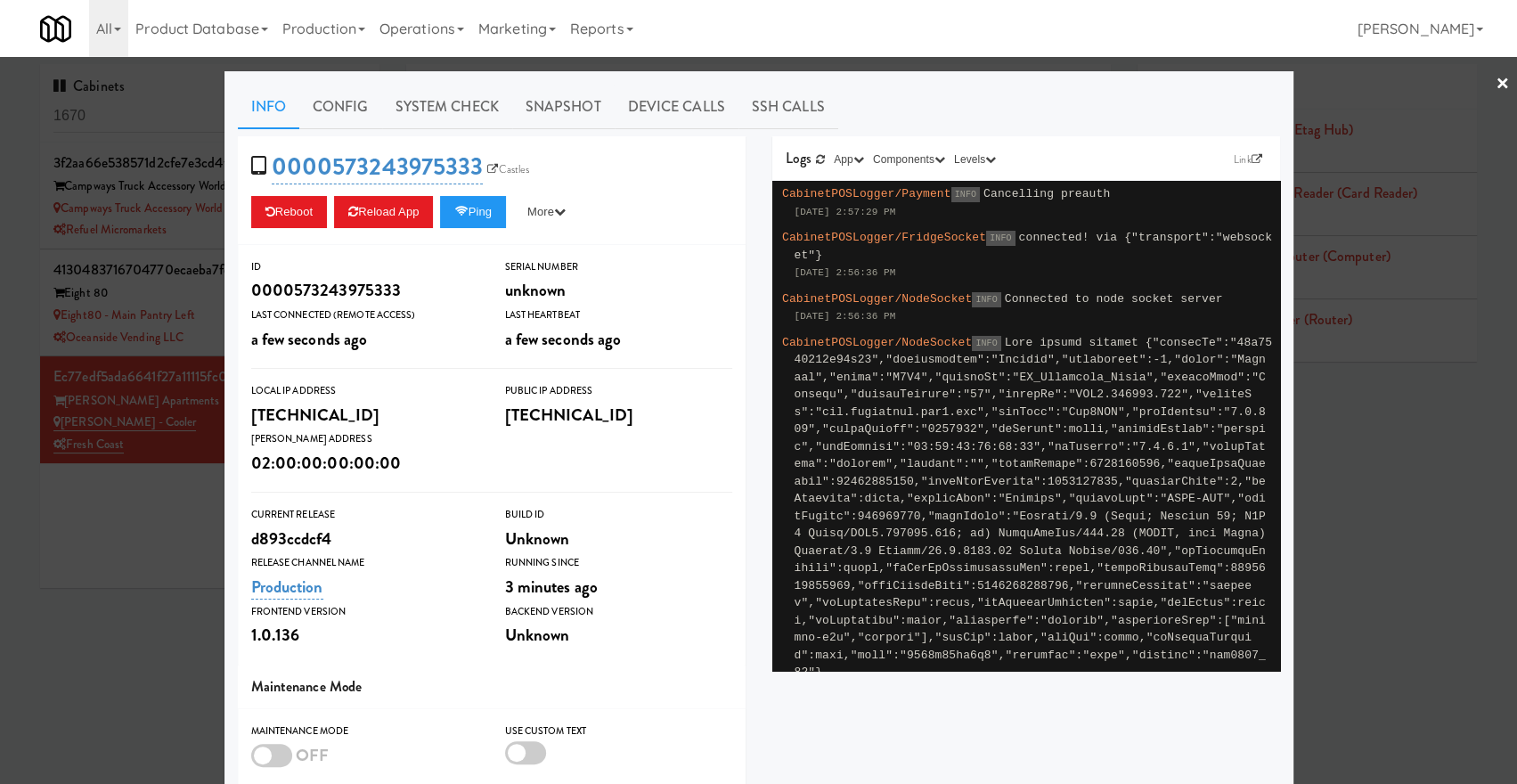
click at [1495, 90] on link "×" at bounding box center [1502, 84] width 14 height 55
